Goal: Task Accomplishment & Management: Manage account settings

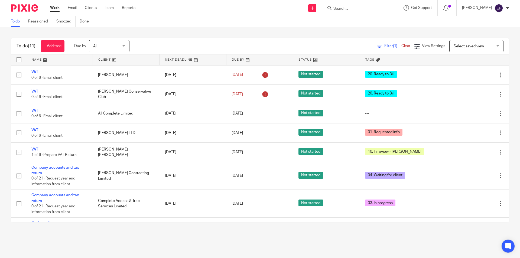
scroll to position [85, 0]
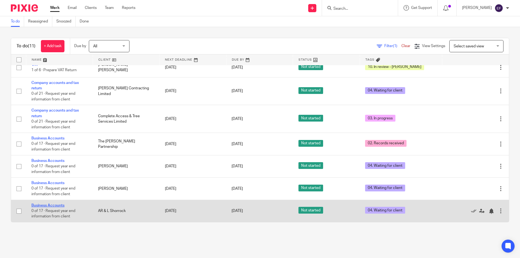
click at [49, 206] on link "Business Accounts" at bounding box center [47, 206] width 33 height 4
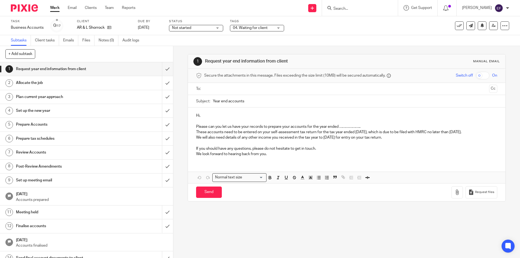
click at [248, 29] on span "04. Waiting for client" at bounding box center [250, 28] width 35 height 4
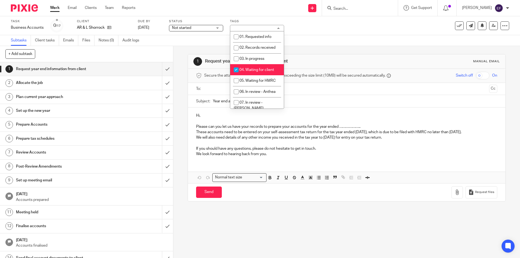
click at [262, 66] on li "04. Waiting for client" at bounding box center [257, 69] width 54 height 11
checkbox input "false"
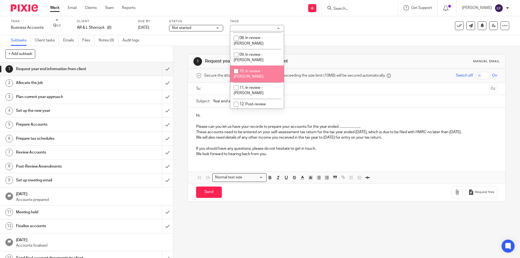
click at [271, 66] on li "10. In review - [PERSON_NAME]" at bounding box center [257, 74] width 54 height 17
checkbox input "true"
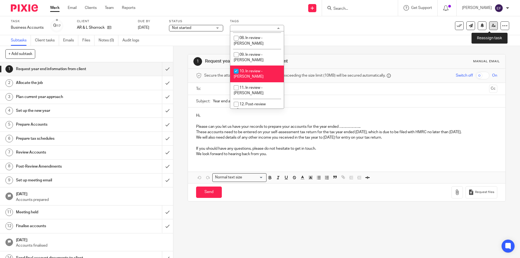
click at [492, 24] on icon at bounding box center [494, 26] width 4 height 4
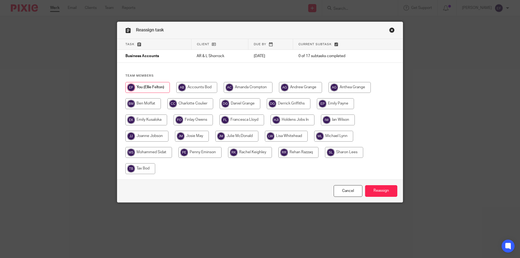
click at [156, 137] on input "radio" at bounding box center [146, 136] width 43 height 11
radio input "true"
click at [382, 189] on input "Reassign" at bounding box center [381, 191] width 32 height 12
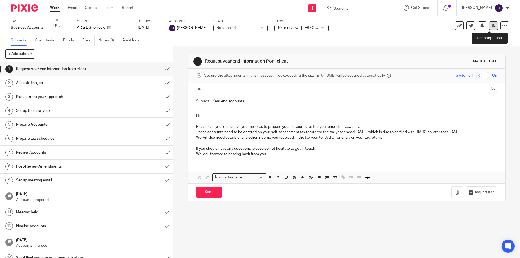
click at [490, 23] on link at bounding box center [493, 25] width 9 height 9
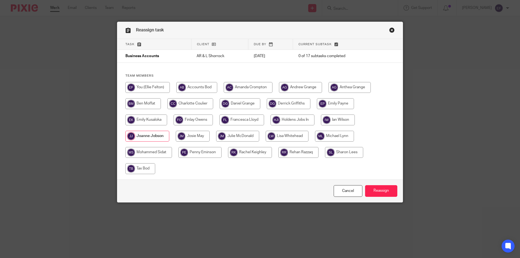
click at [392, 29] on link "Close this dialog window" at bounding box center [391, 30] width 5 height 7
